Goal: Information Seeking & Learning: Learn about a topic

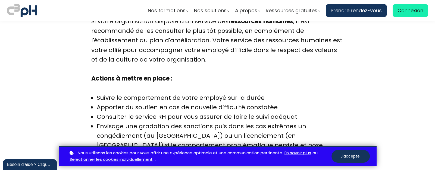
scroll to position [2579, 0]
